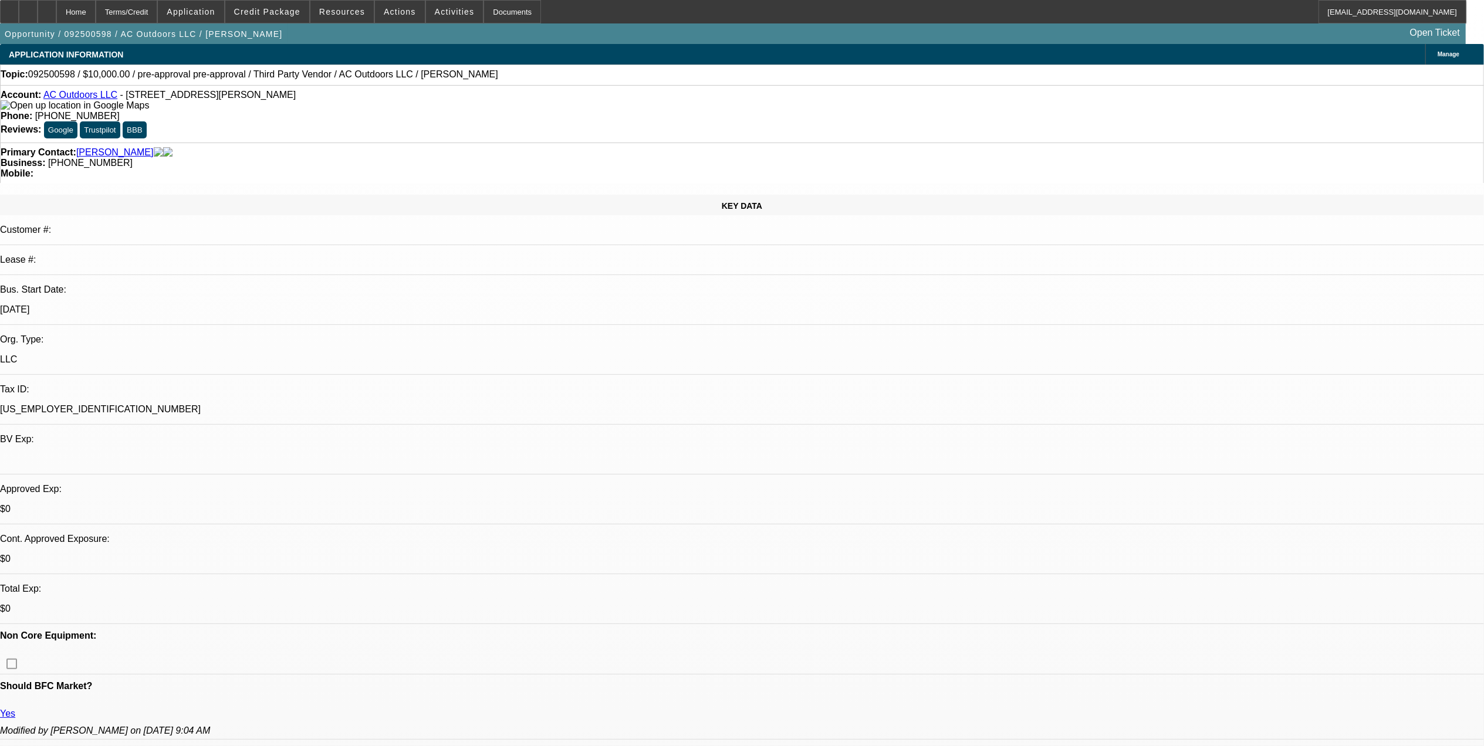
select select "0"
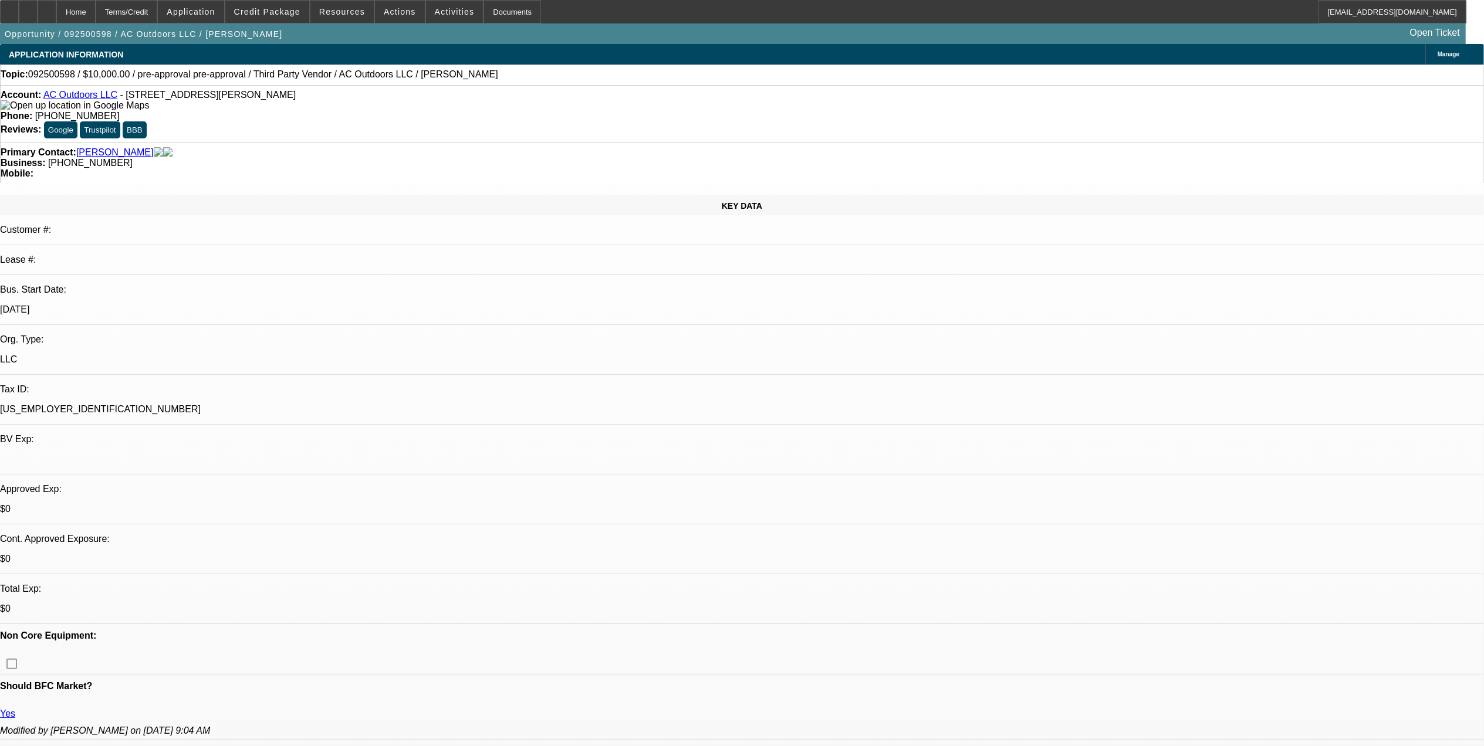
select select "0"
select select "1"
select select "2"
select select "6"
select select "1"
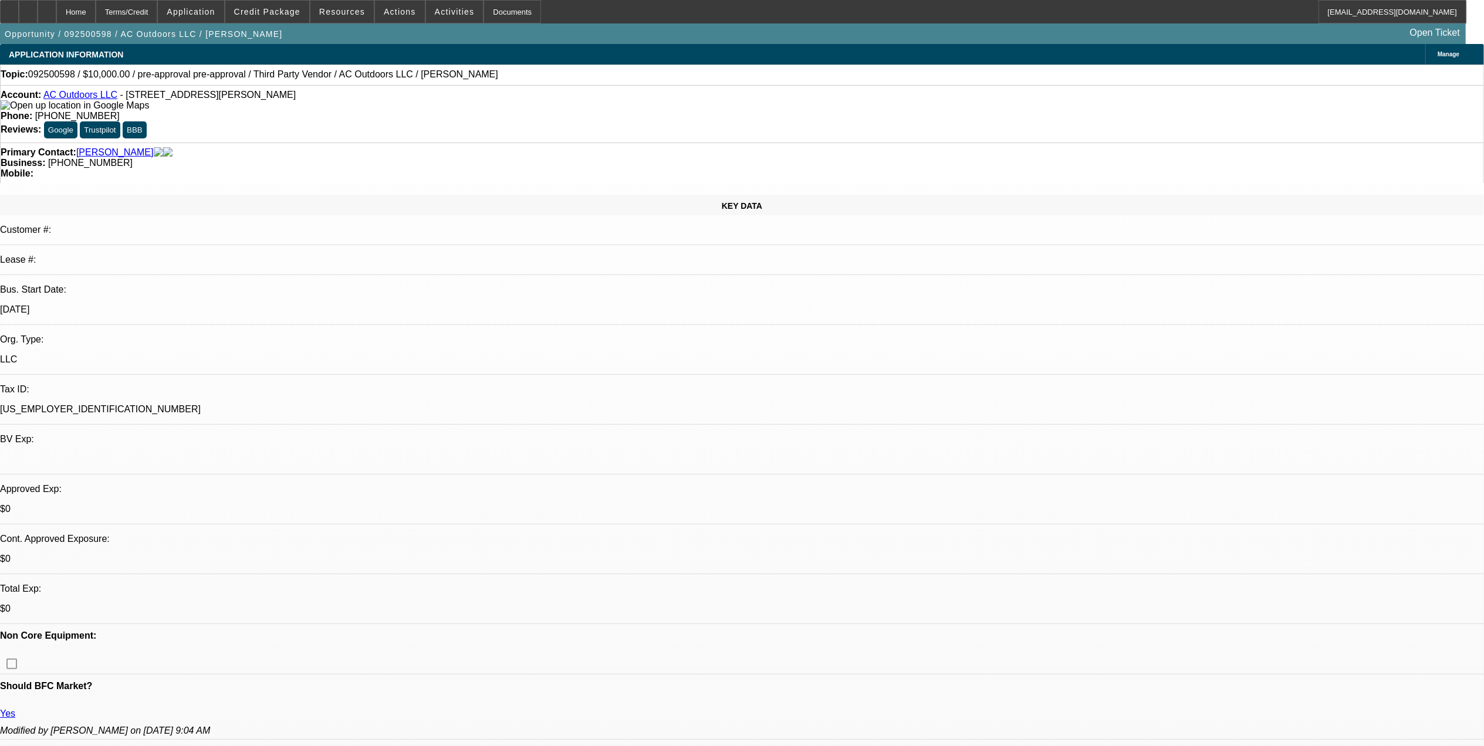
select select "2"
select select "6"
click at [1173, 158] on span "Reply All" at bounding box center [1166, 155] width 32 height 9
